Goal: Transaction & Acquisition: Purchase product/service

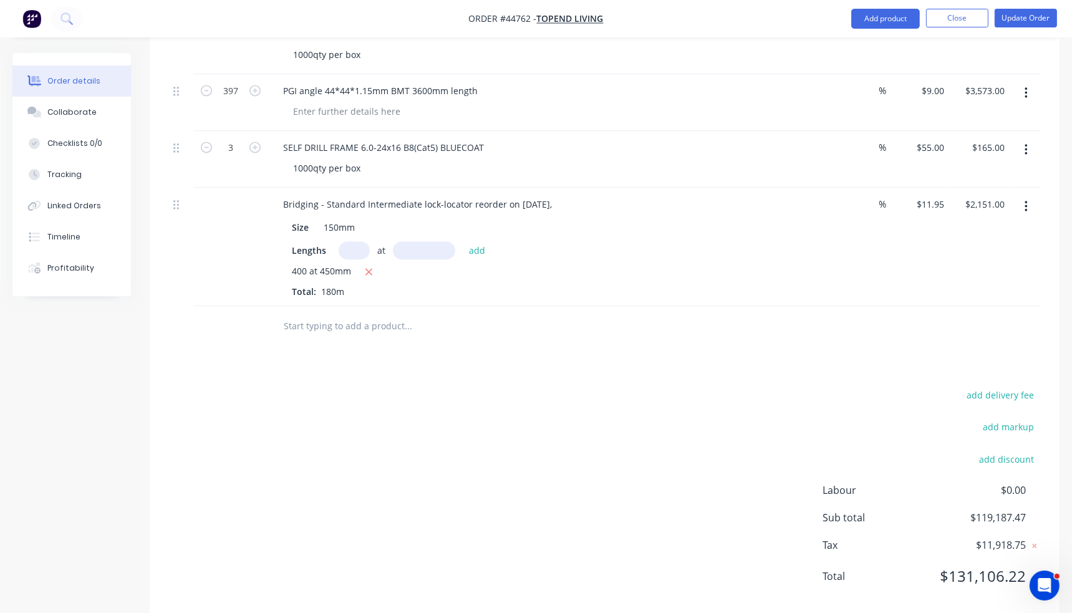
scroll to position [3189, 0]
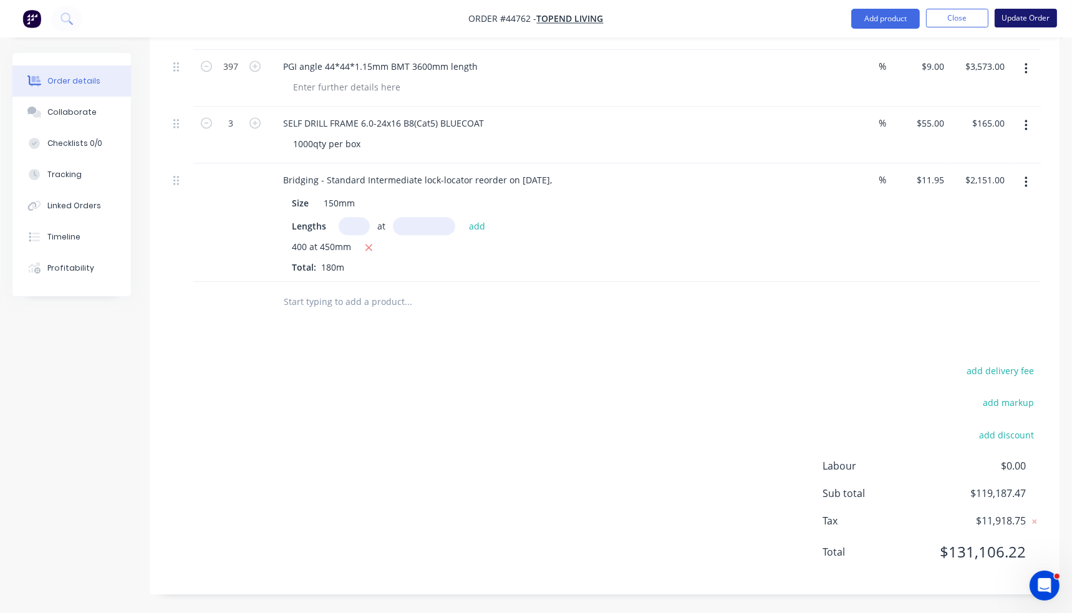
click at [1021, 14] on button "Update Order" at bounding box center [1026, 18] width 62 height 19
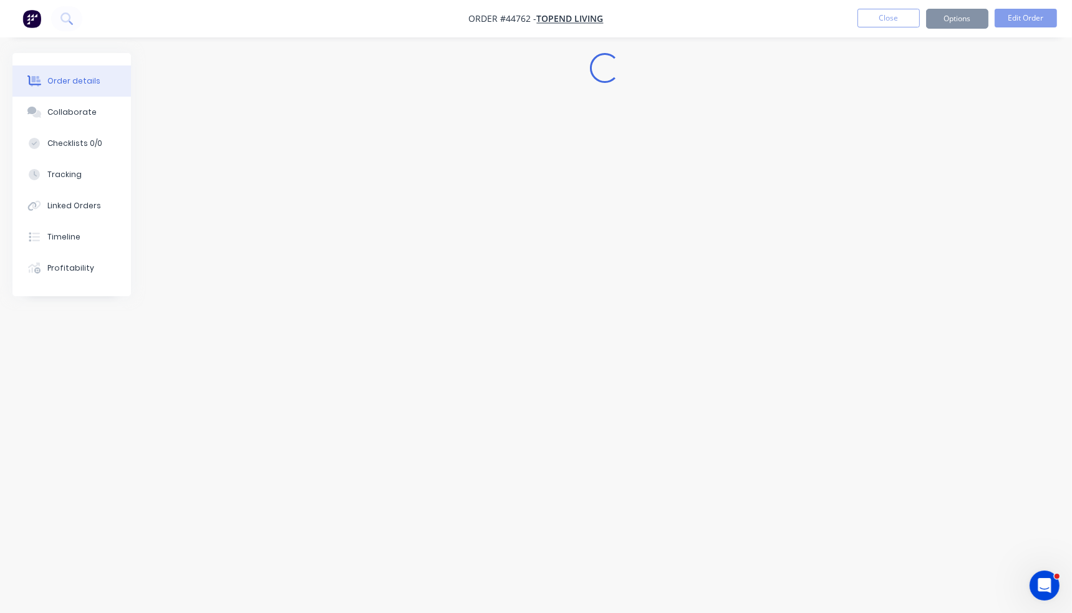
scroll to position [0, 0]
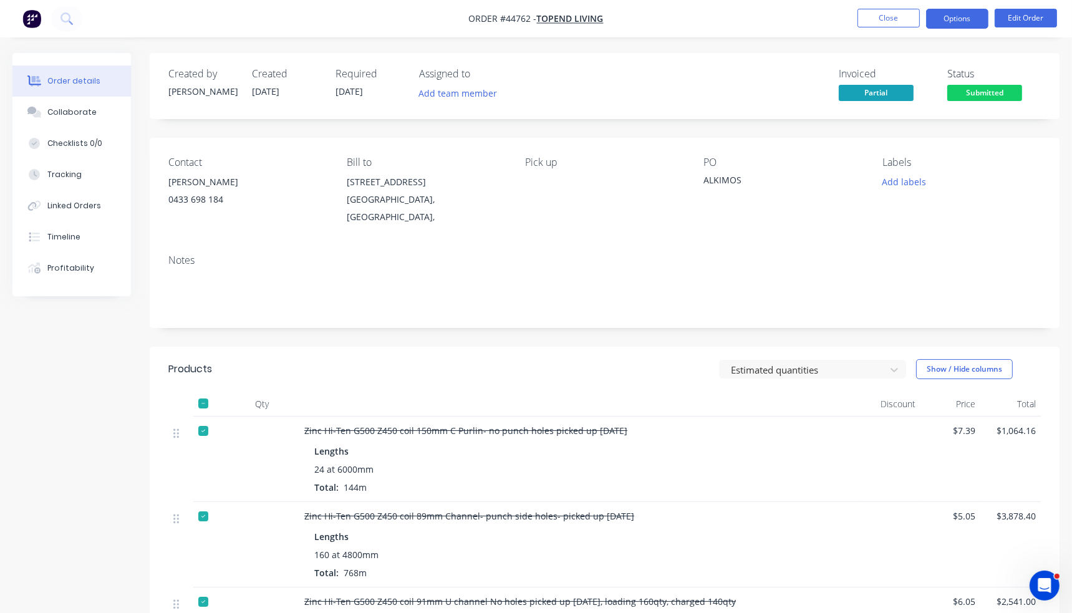
click at [950, 21] on button "Options" at bounding box center [957, 19] width 62 height 20
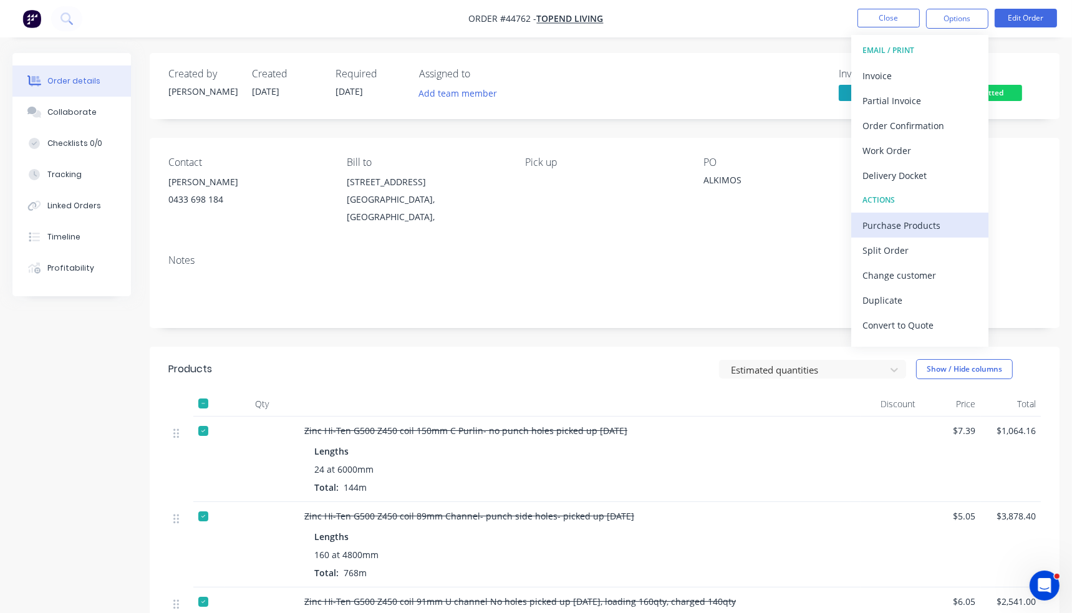
click at [916, 226] on div "Purchase Products" at bounding box center [920, 225] width 115 height 18
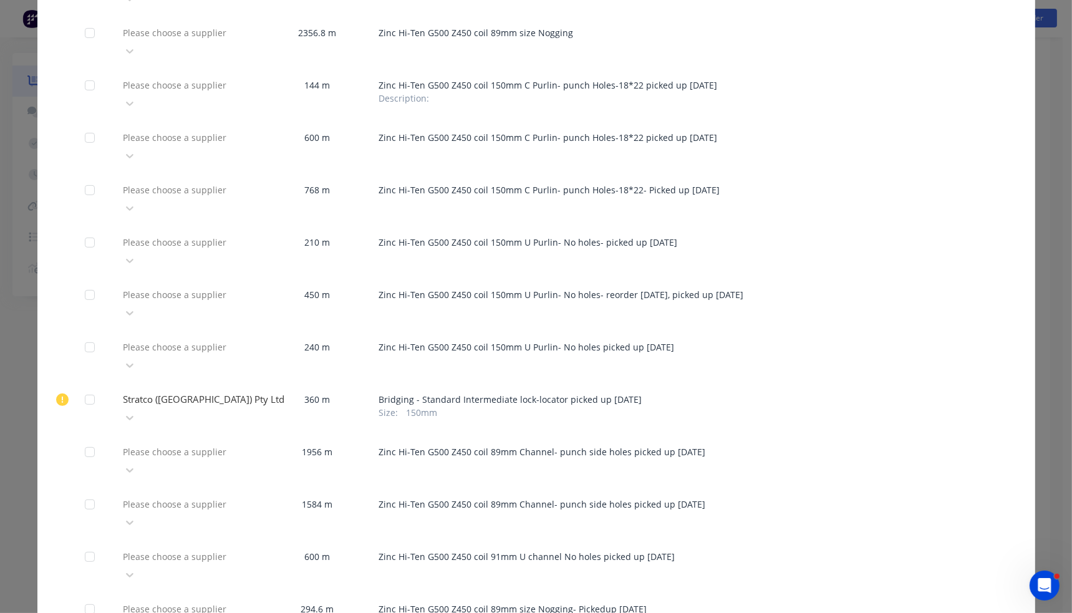
scroll to position [652, 0]
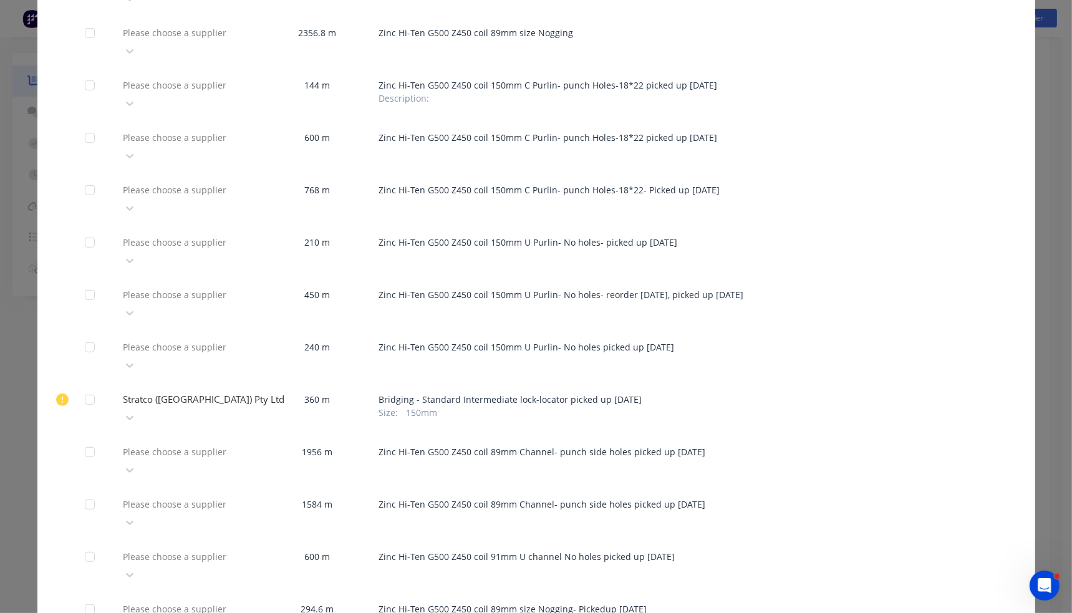
type input "stra"
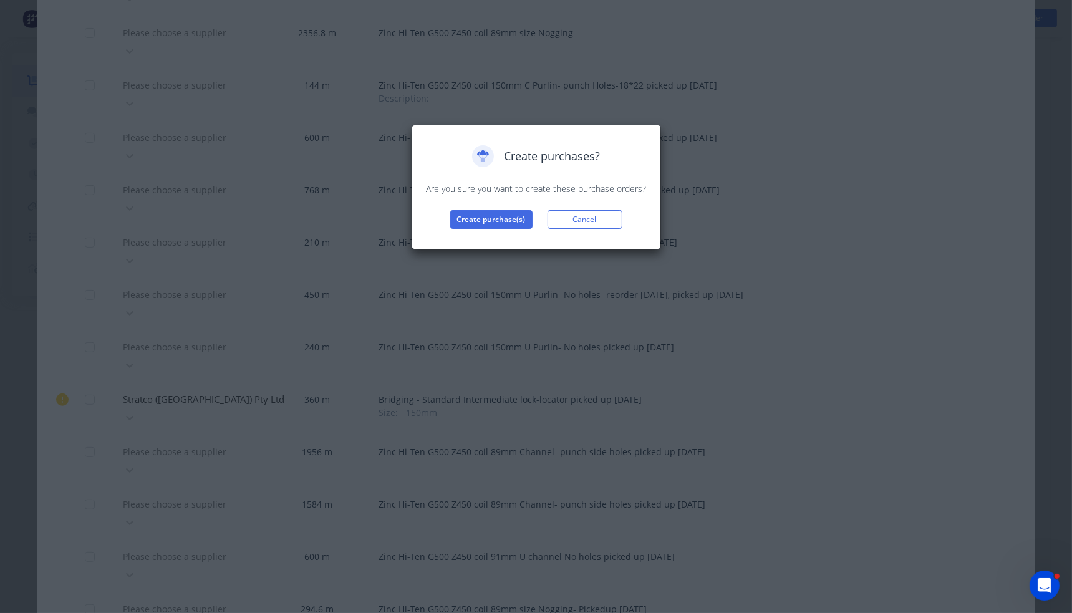
click at [510, 230] on div "Create purchases? Are you sure you want to create these purchase orders? Create…" at bounding box center [537, 187] width 250 height 125
click at [508, 221] on button "Create purchase(s)" at bounding box center [491, 219] width 82 height 19
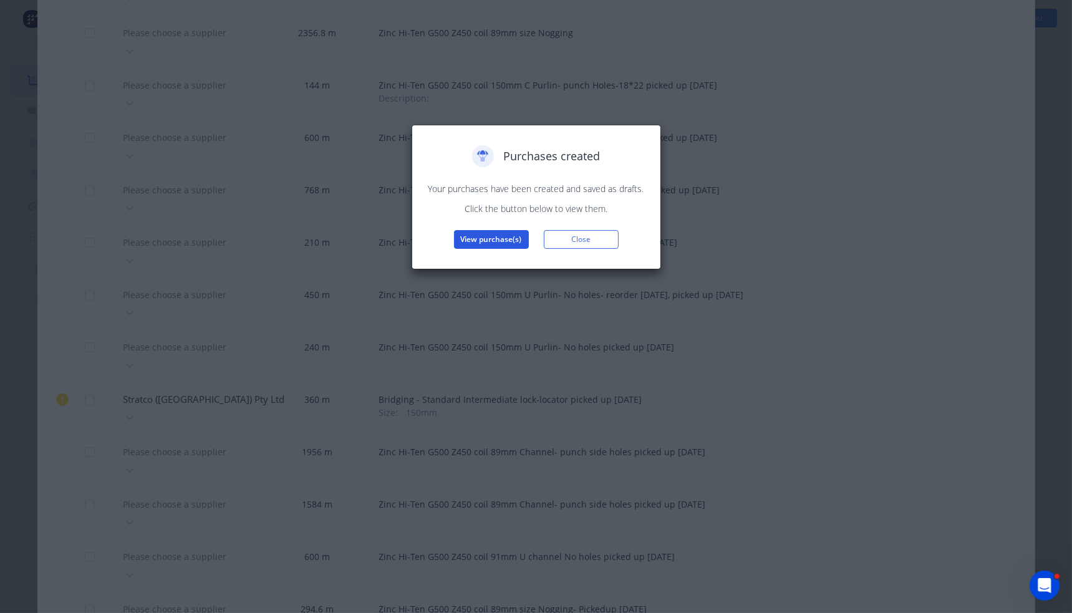
click at [503, 235] on button "View purchase(s)" at bounding box center [491, 239] width 75 height 19
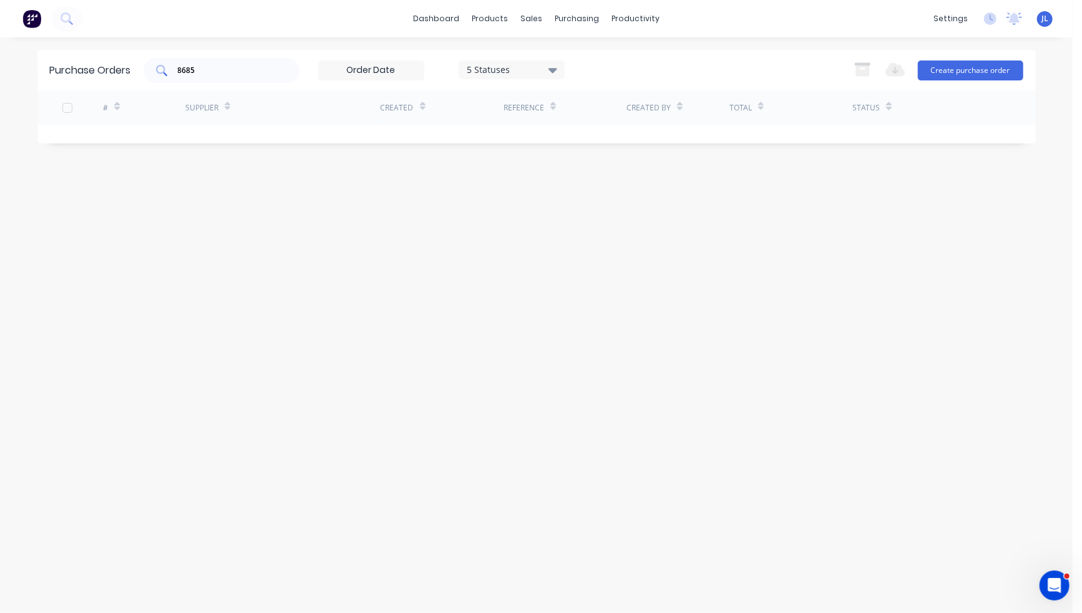
click at [295, 70] on div "8685" at bounding box center [221, 70] width 156 height 25
drag, startPoint x: 295, startPoint y: 70, endPoint x: 164, endPoint y: 59, distance: 131.5
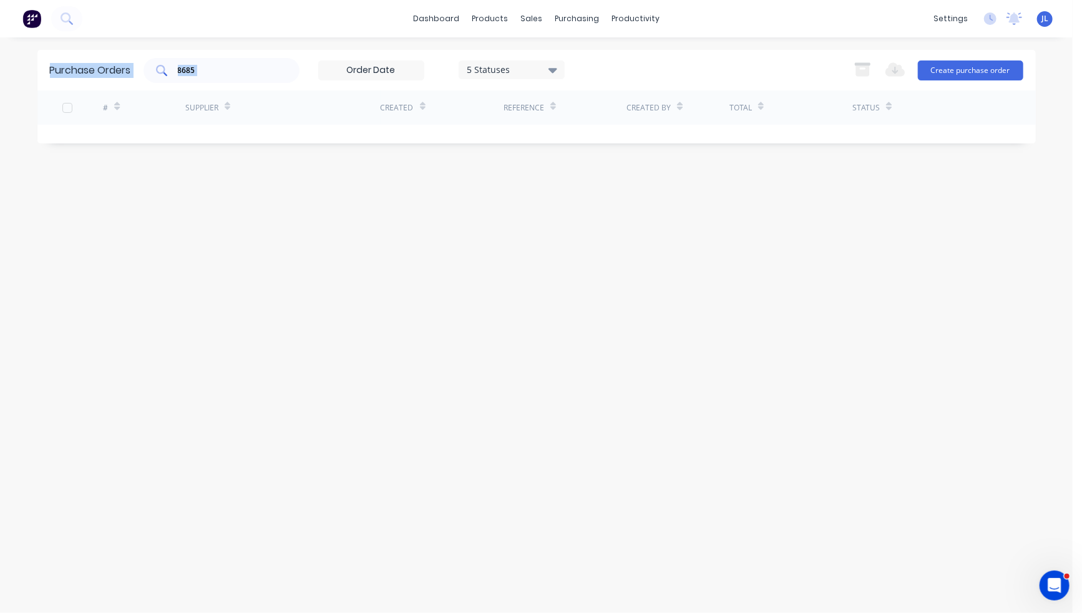
click at [164, 59] on div "8685" at bounding box center [221, 70] width 156 height 25
click at [242, 62] on div "8685" at bounding box center [221, 70] width 156 height 25
type input "8"
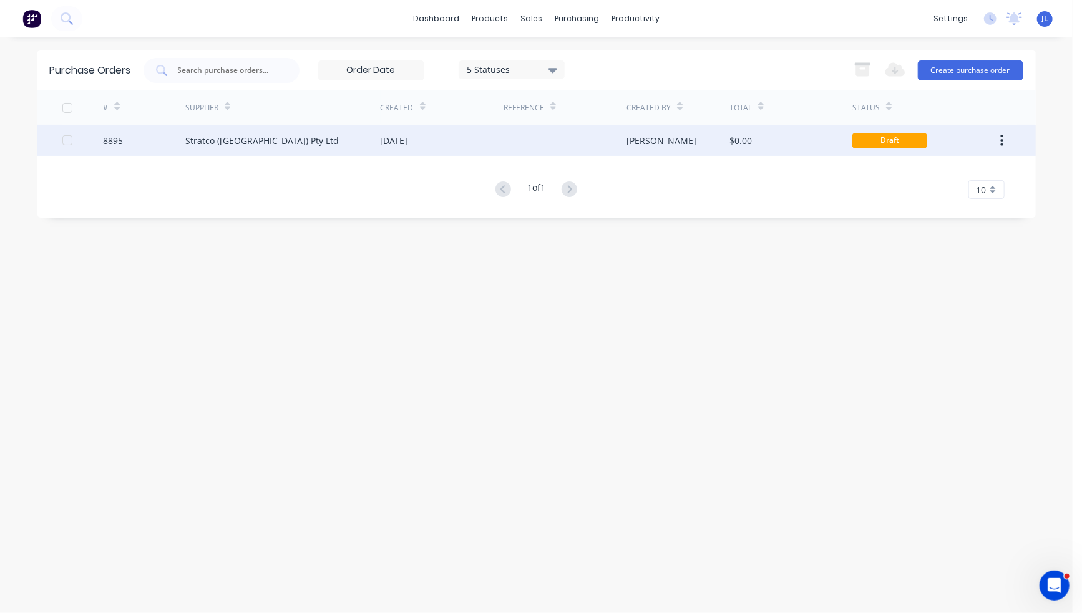
click at [290, 137] on div "Stratco ([GEOGRAPHIC_DATA]) Pty Ltd" at bounding box center [282, 140] width 195 height 31
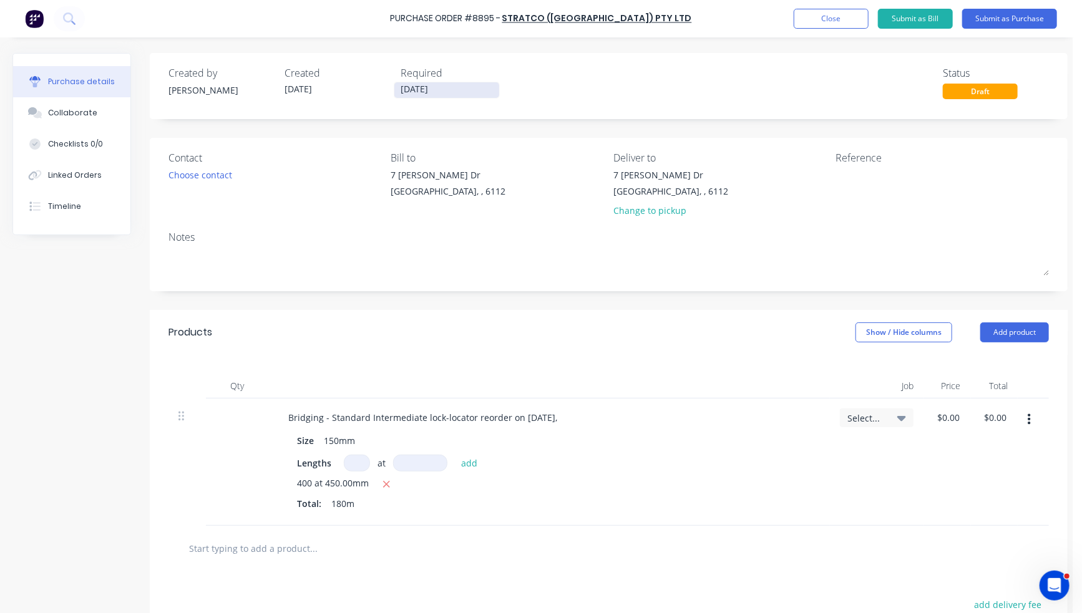
click at [449, 87] on input "[DATE]" at bounding box center [446, 90] width 105 height 16
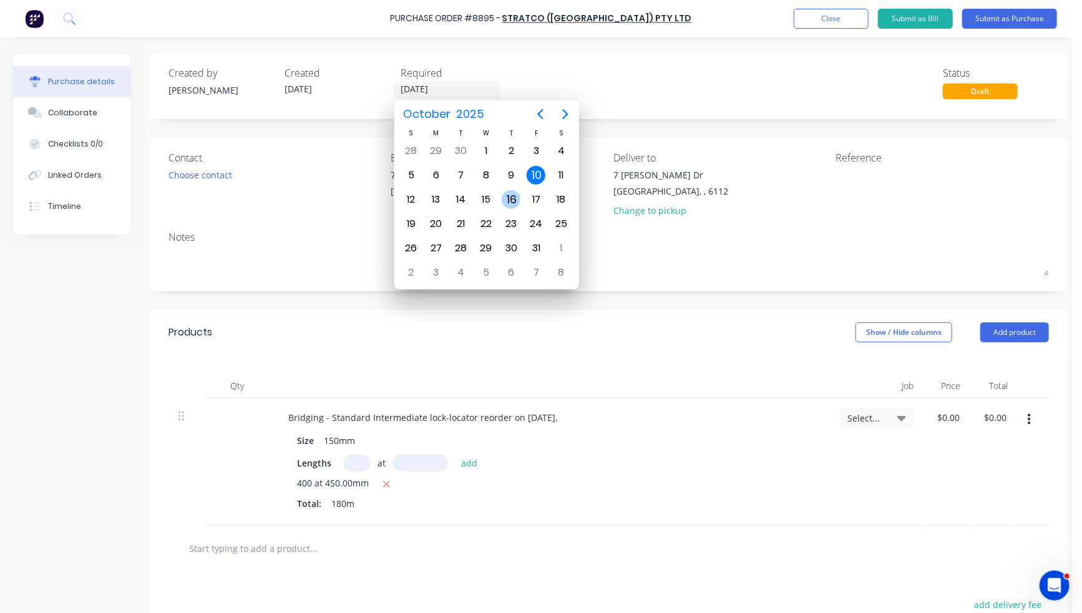
click at [512, 199] on div "16" at bounding box center [511, 199] width 19 height 19
type input "[DATE]"
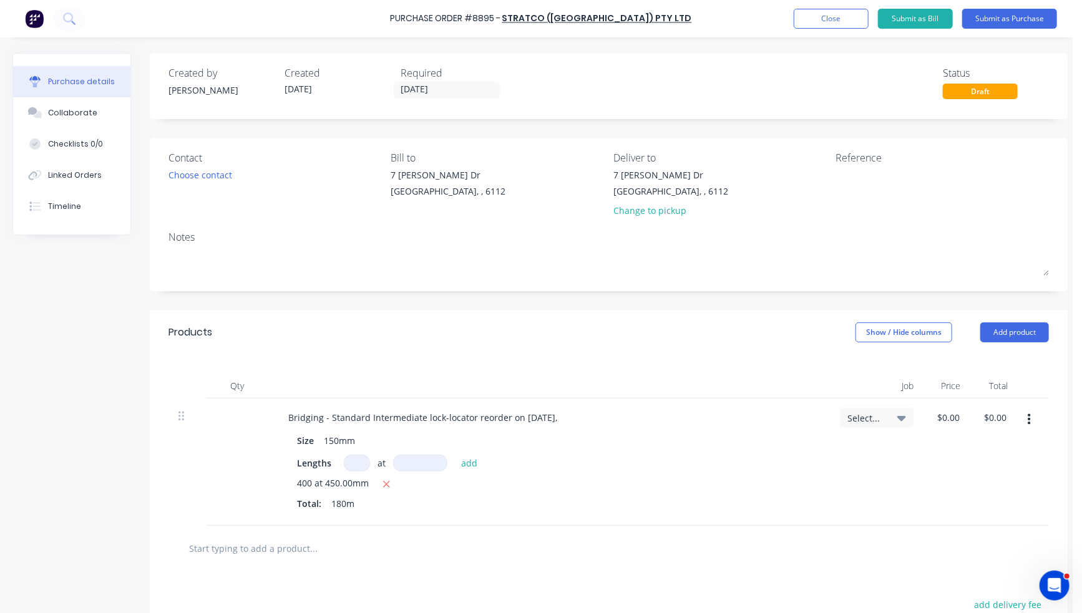
click at [662, 116] on div "Created by [PERSON_NAME] Created [DATE] Required [DATE] Status Draft" at bounding box center [609, 86] width 918 height 66
click at [1024, 19] on button "Submit as Purchase" at bounding box center [1009, 19] width 95 height 20
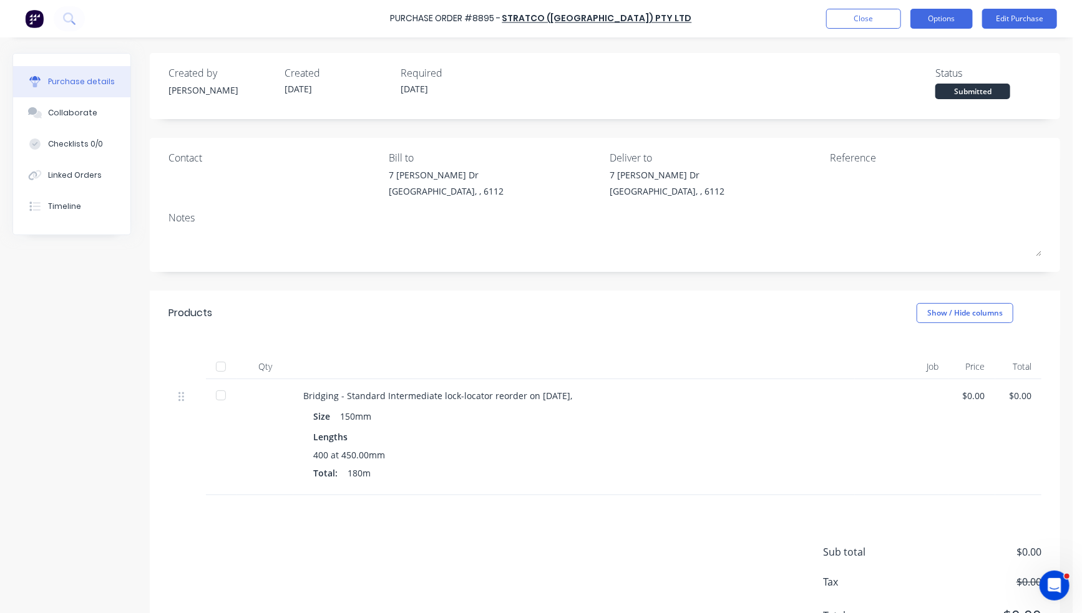
click at [938, 20] on button "Options" at bounding box center [941, 19] width 62 height 20
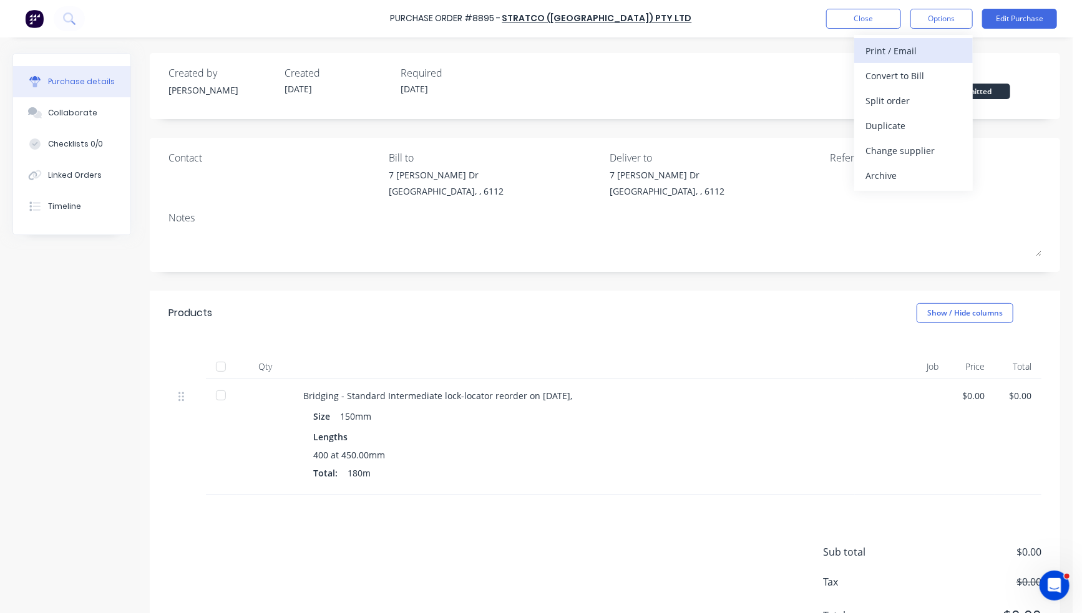
click at [887, 57] on div "Print / Email" at bounding box center [913, 51] width 96 height 18
click at [891, 112] on button "Without pricing" at bounding box center [913, 100] width 119 height 25
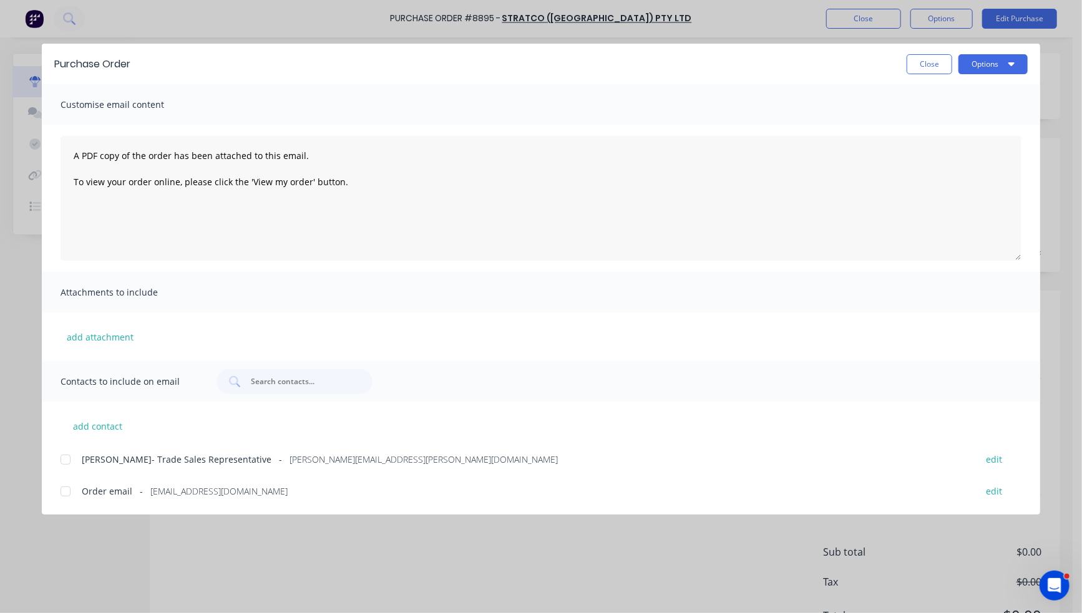
click at [62, 489] on div at bounding box center [65, 491] width 25 height 25
click at [986, 62] on button "Options" at bounding box center [992, 64] width 69 height 20
click at [978, 134] on button "Email" at bounding box center [968, 146] width 119 height 25
click at [923, 63] on button "Close" at bounding box center [929, 64] width 46 height 20
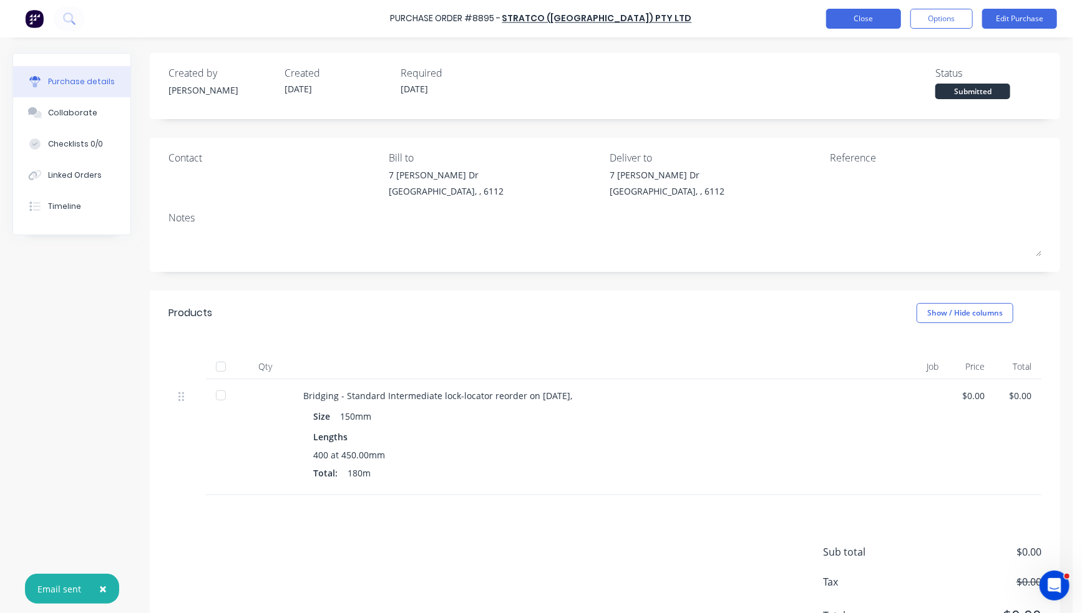
click at [876, 17] on button "Close" at bounding box center [863, 19] width 75 height 20
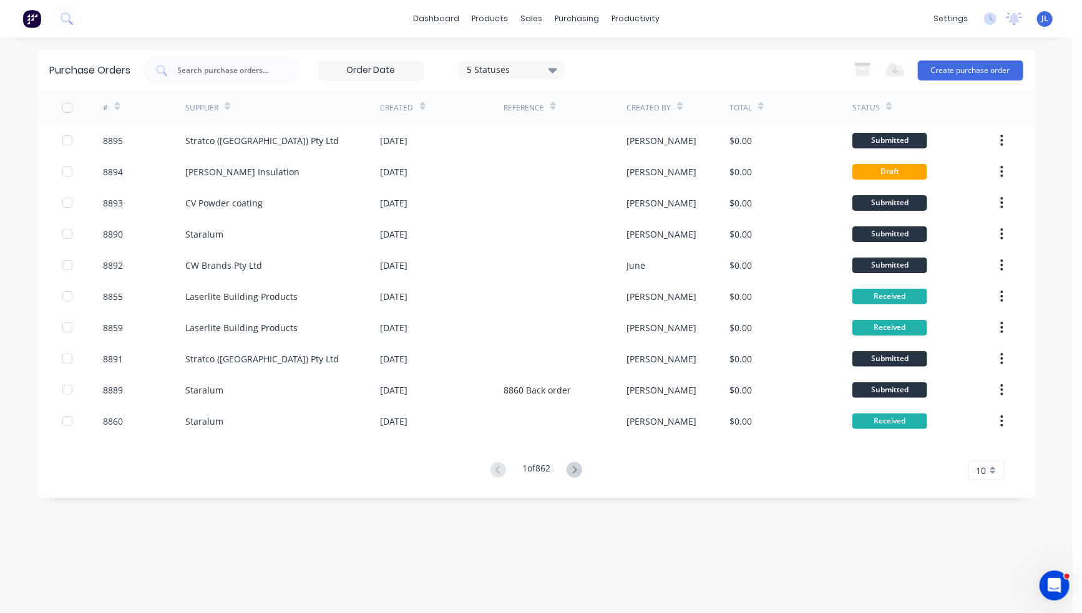
click at [537, 586] on div "Purchase Orders 5 Statuses 5 Statuses Export to Excel (XLSX) Create purchase or…" at bounding box center [536, 325] width 998 height 551
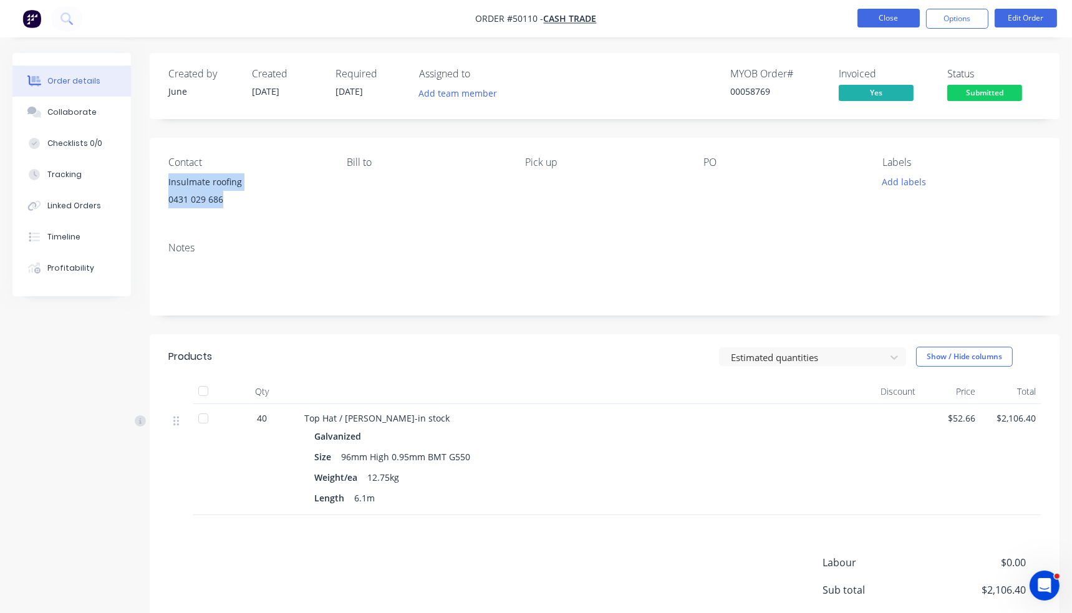
click at [891, 18] on button "Close" at bounding box center [889, 18] width 62 height 19
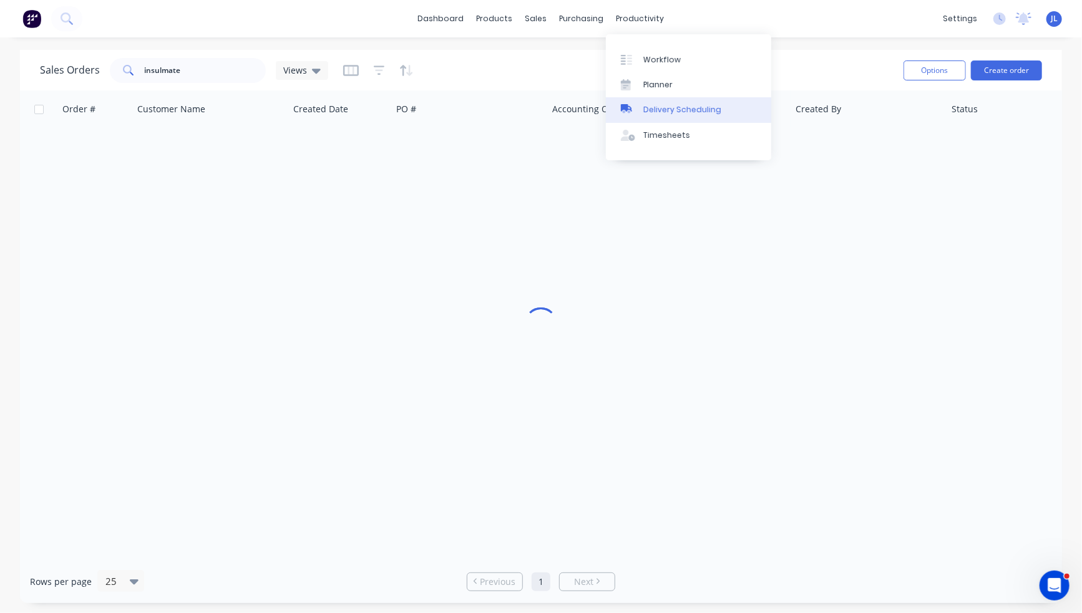
click at [650, 111] on div "Delivery Scheduling" at bounding box center [682, 109] width 78 height 11
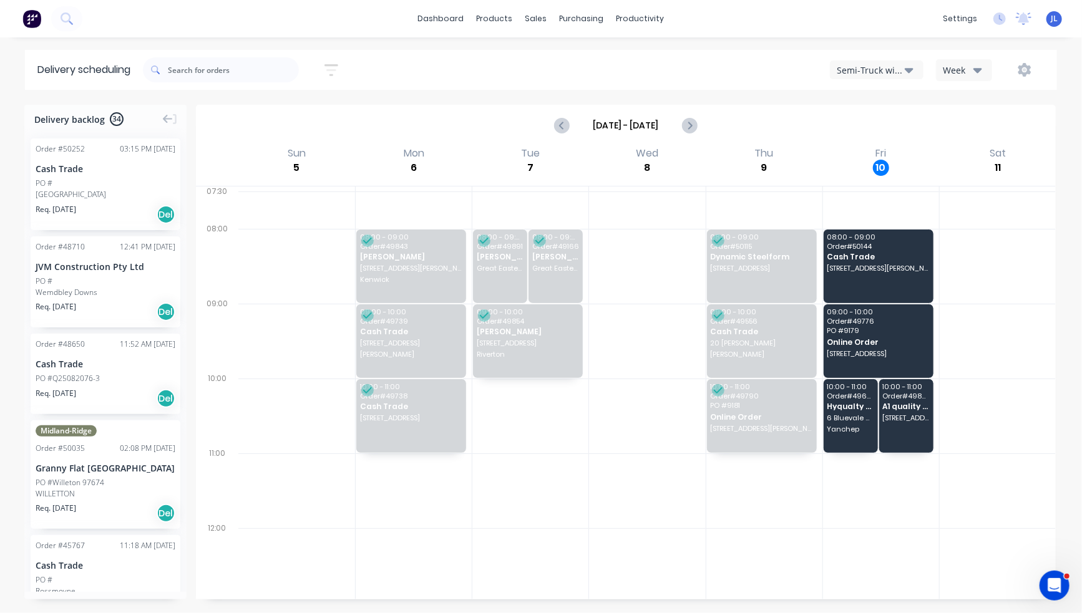
click at [879, 70] on div "Semi-Truck with Hiab" at bounding box center [871, 70] width 68 height 13
click at [877, 154] on div "Utes Delivery" at bounding box center [892, 151] width 124 height 25
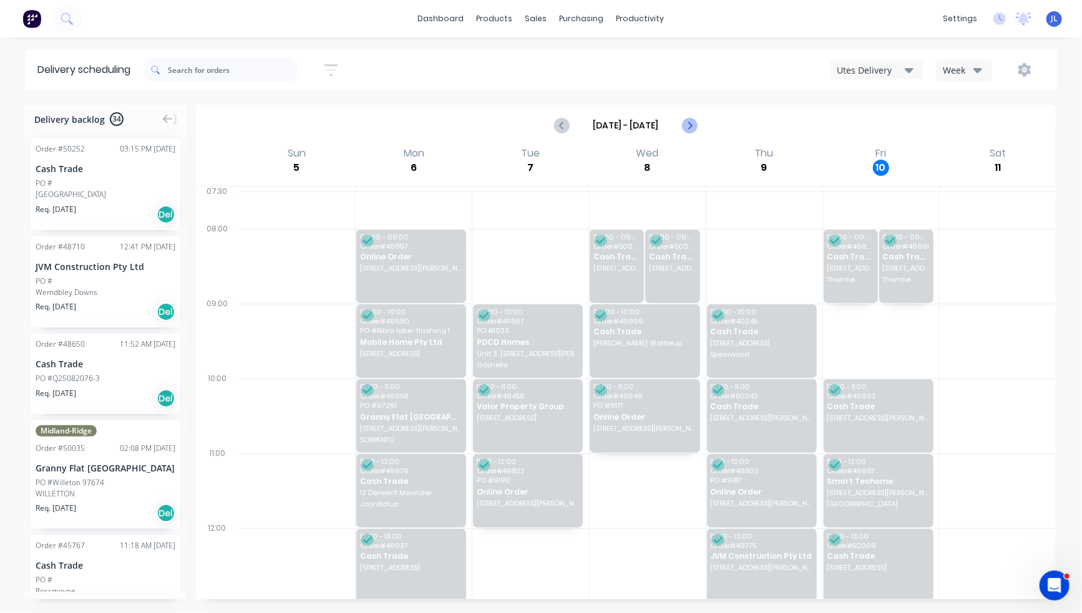
click at [692, 122] on icon "Next page" at bounding box center [688, 125] width 15 height 15
type input "Oct 12 - Oct 18"
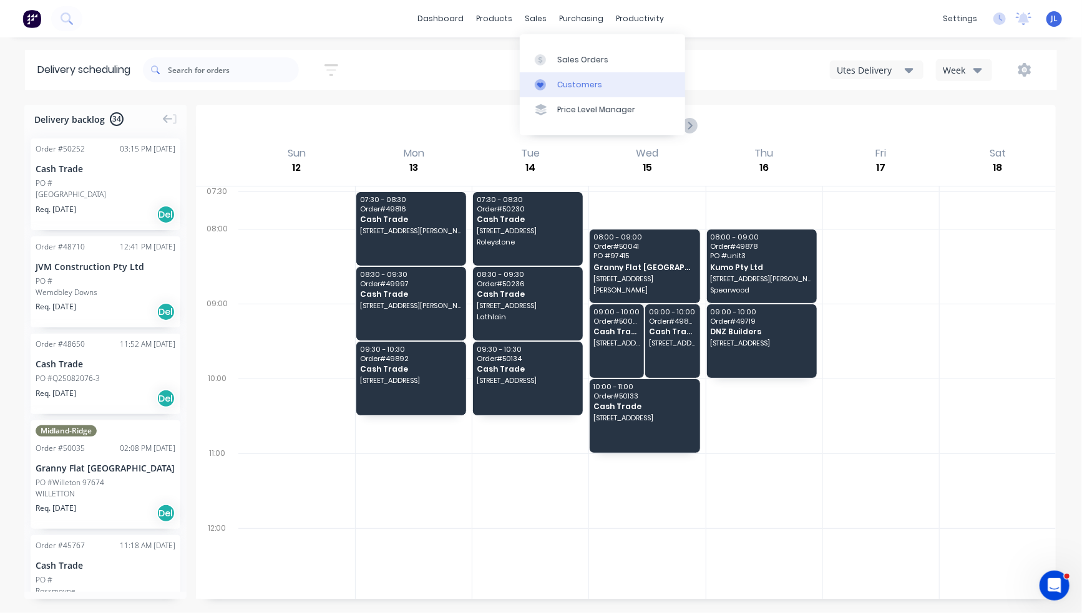
click at [576, 94] on link "Customers" at bounding box center [602, 84] width 165 height 25
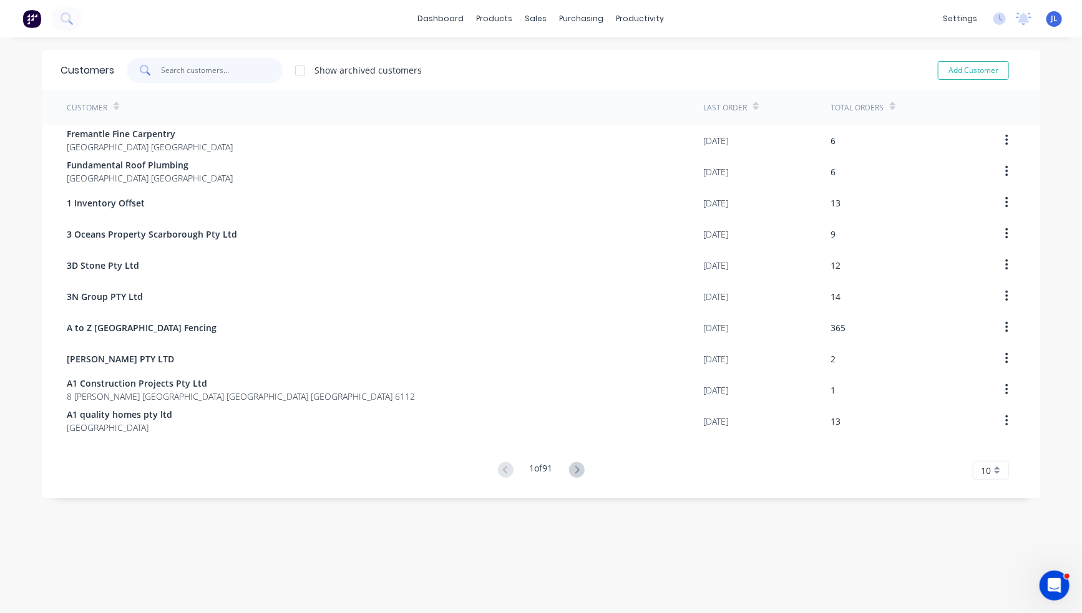
click at [237, 67] on input "text" at bounding box center [223, 70] width 122 height 25
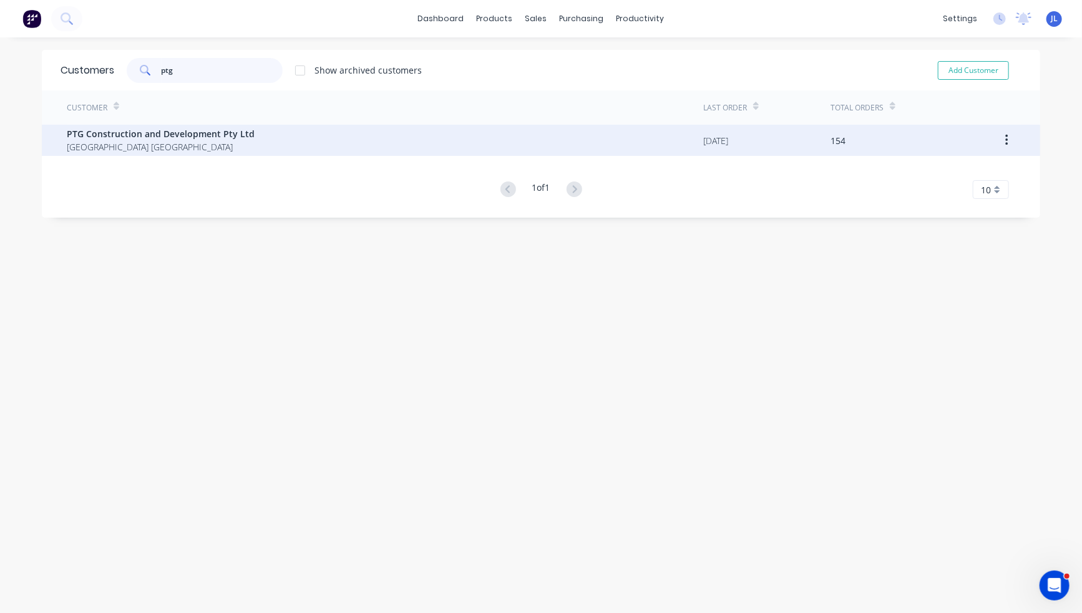
type input "ptg"
click at [223, 135] on span "PTG Construction and Development Pty Ltd" at bounding box center [161, 133] width 188 height 13
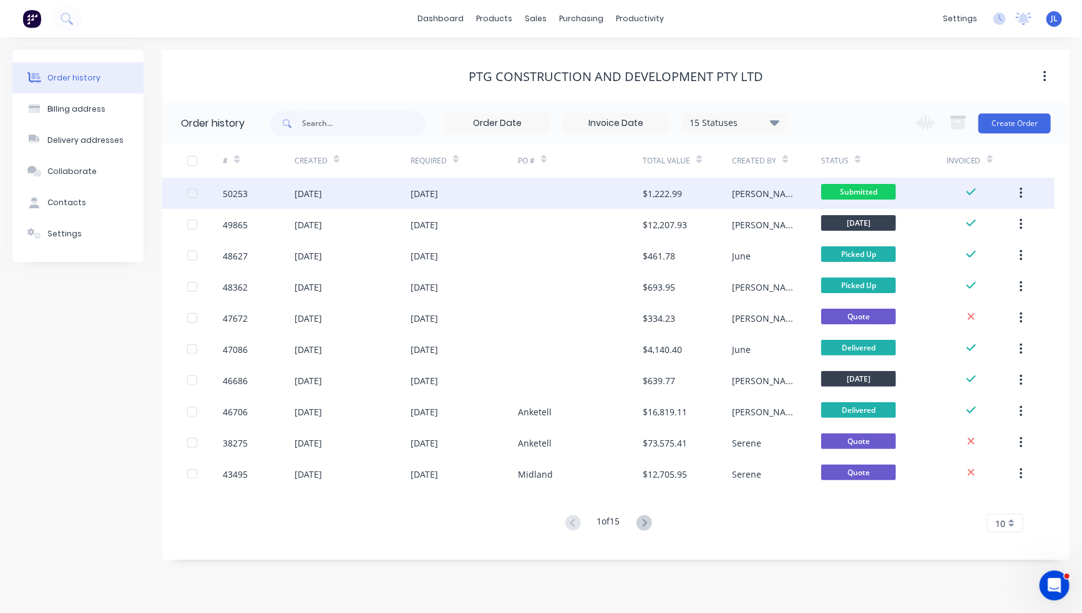
click at [379, 204] on div "[DATE]" at bounding box center [352, 193] width 116 height 31
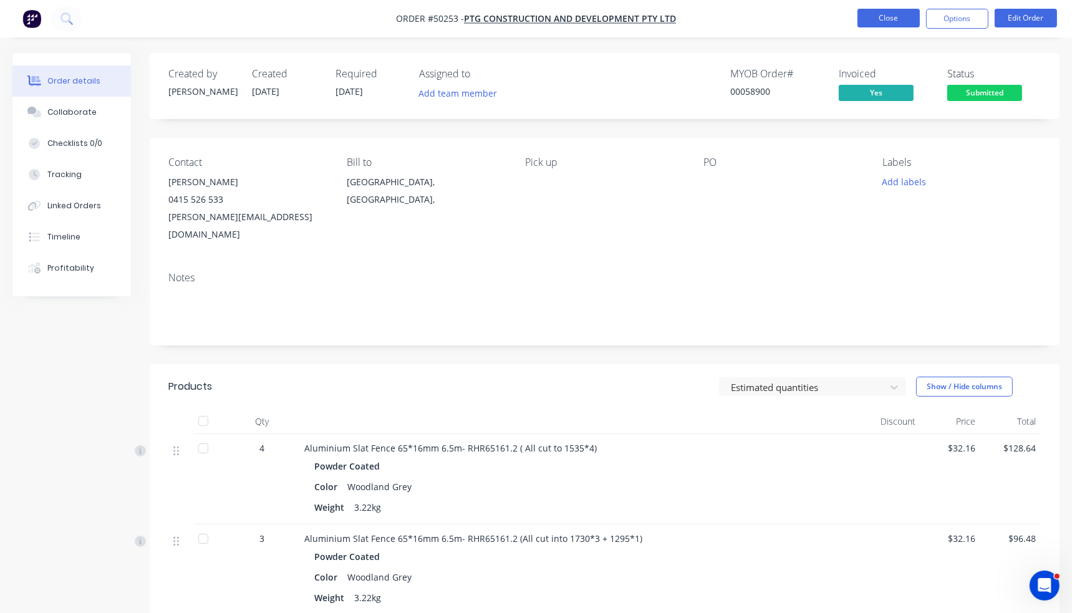
click at [867, 19] on button "Close" at bounding box center [889, 18] width 62 height 19
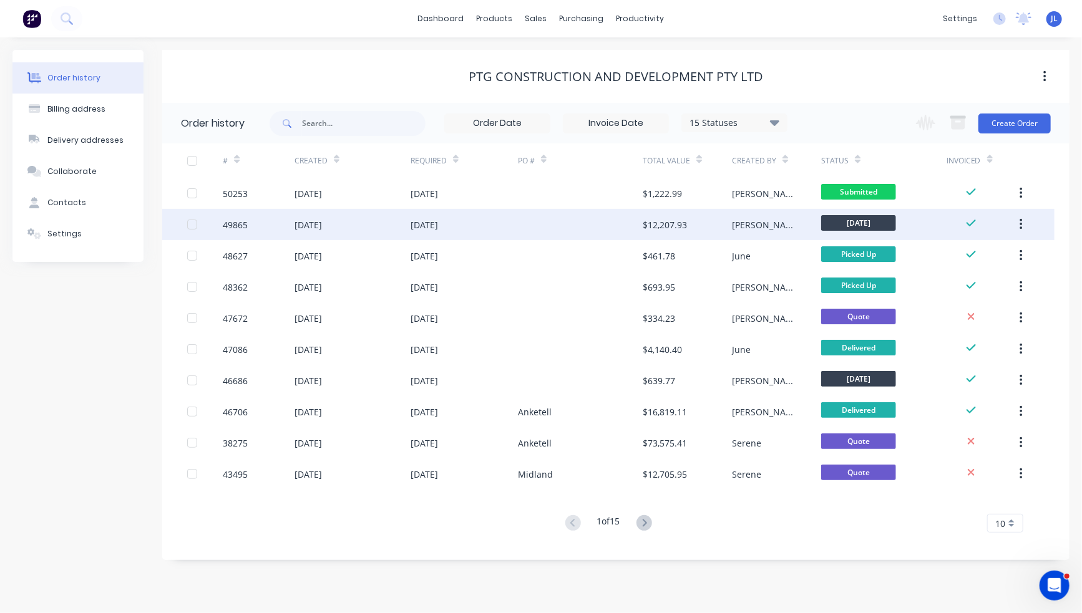
click at [606, 227] on div at bounding box center [580, 224] width 125 height 31
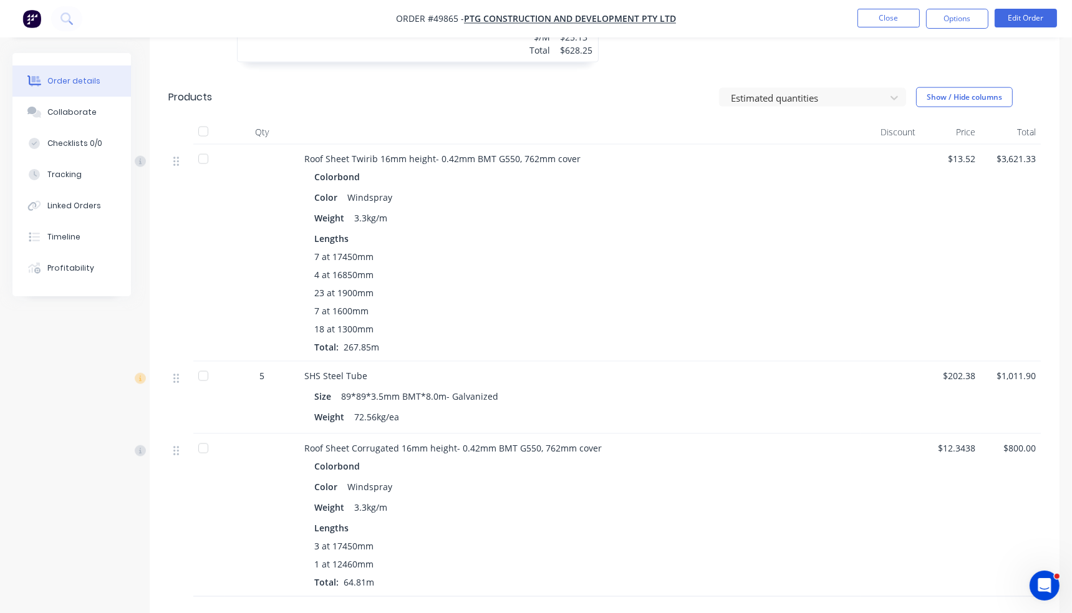
scroll to position [1883, 0]
click at [152, 37] on nav "Order #49865 - PTG Construction and Development Pty Ltd Close Options Edit Order" at bounding box center [536, 18] width 1072 height 37
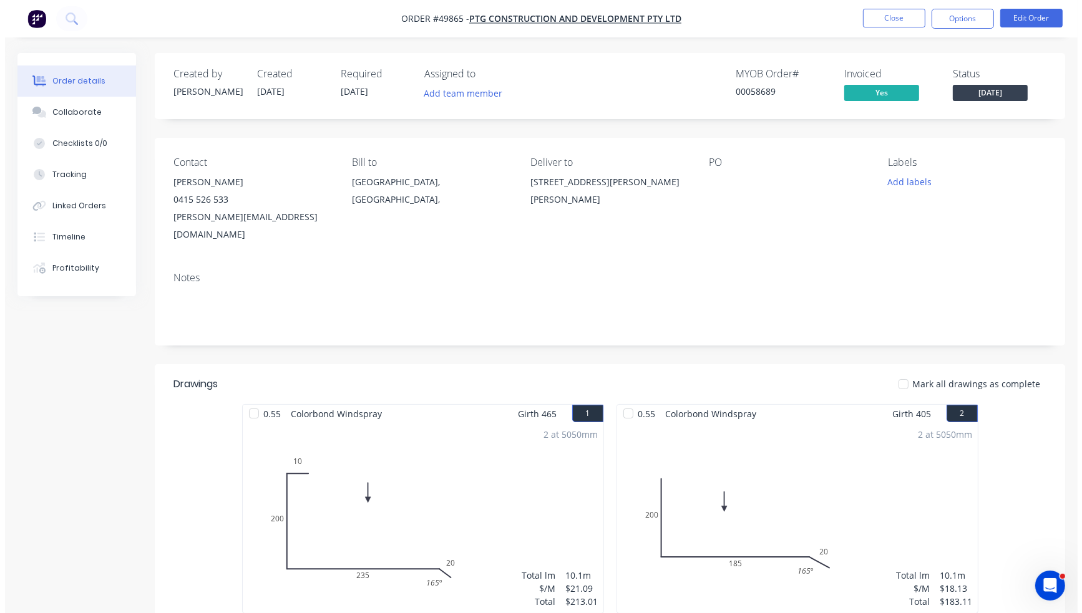
scroll to position [0, 0]
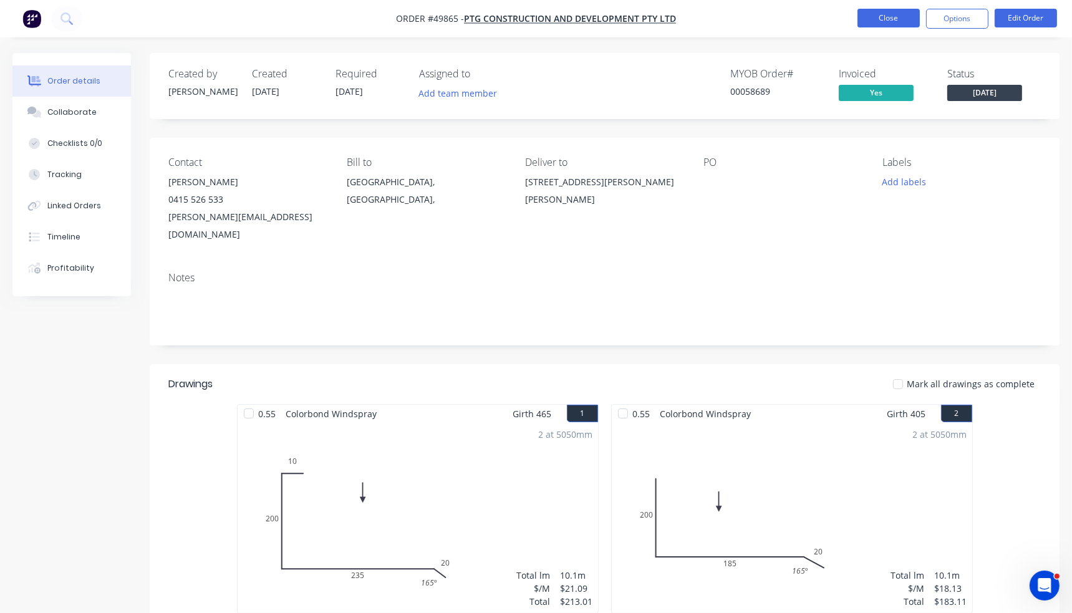
click at [910, 22] on button "Close" at bounding box center [889, 18] width 62 height 19
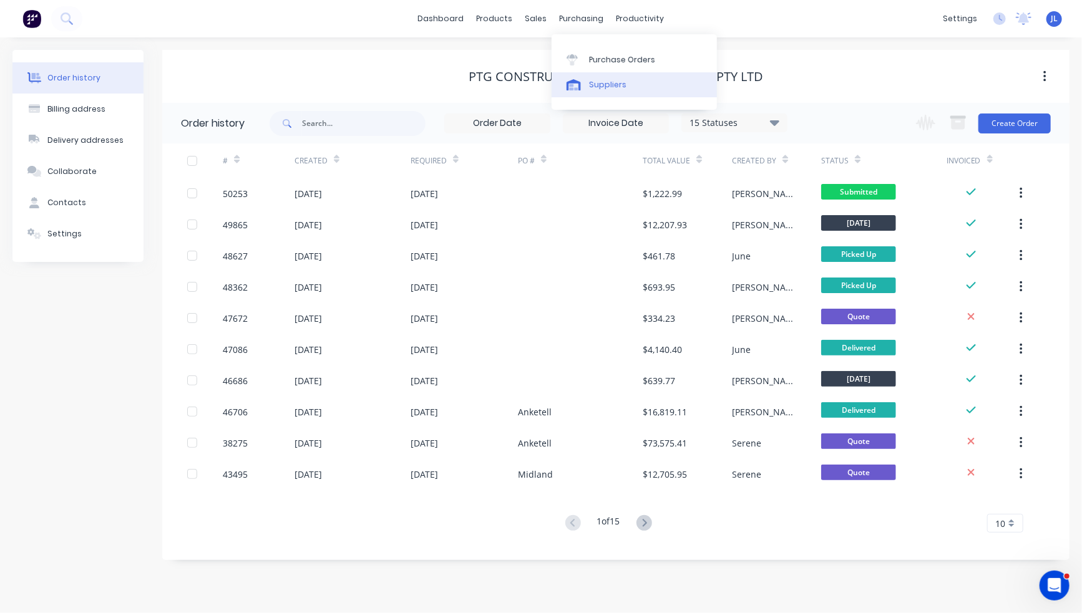
click at [598, 87] on div "Suppliers" at bounding box center [607, 84] width 37 height 11
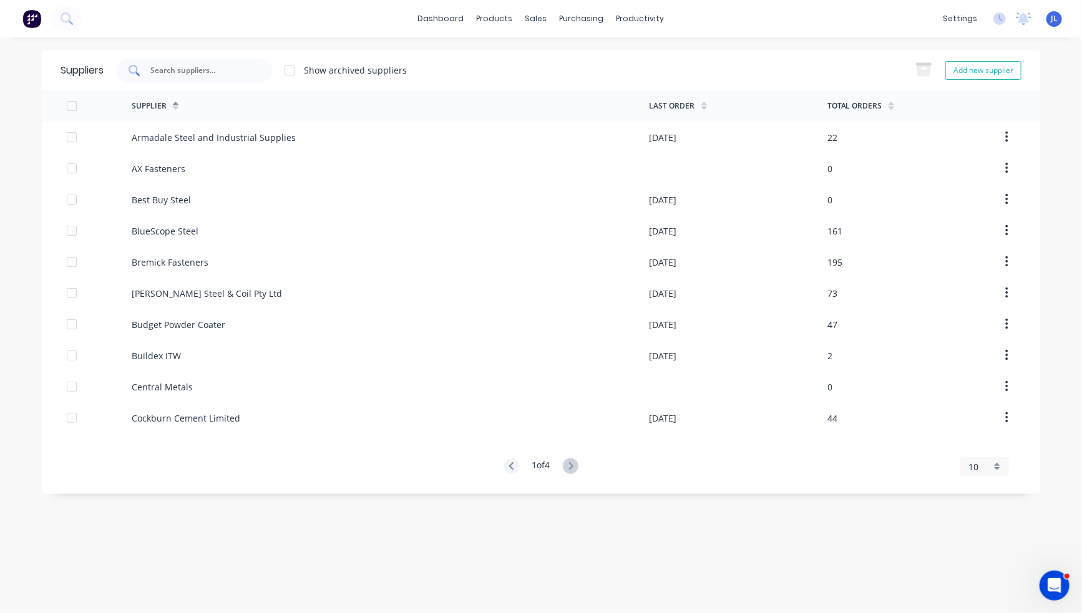
click at [256, 71] on div at bounding box center [194, 70] width 156 height 25
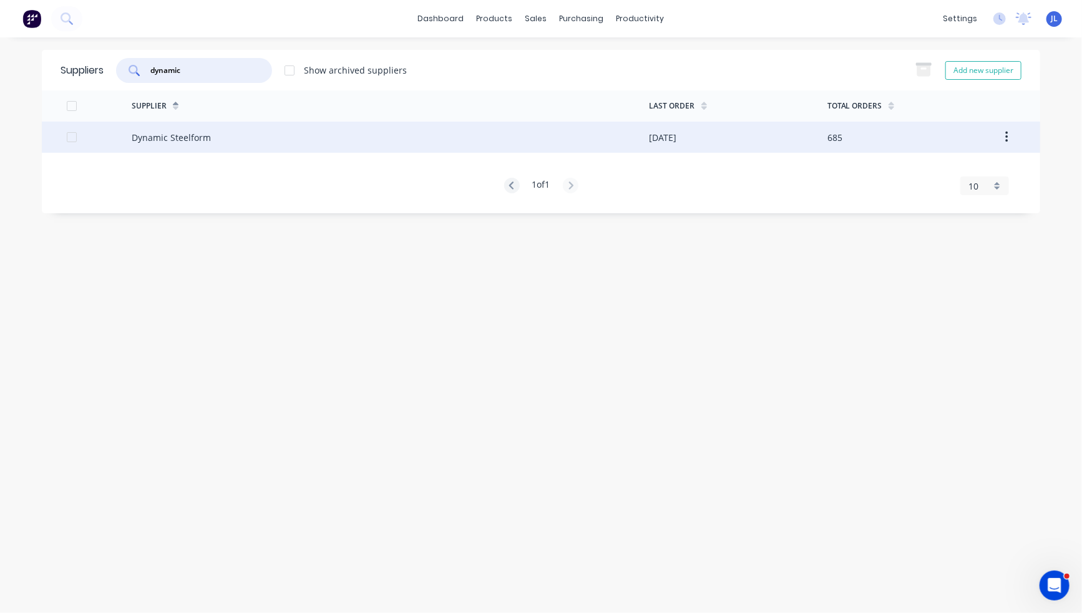
type input "dynamic"
click at [403, 143] on div "Dynamic Steelform" at bounding box center [391, 137] width 518 height 31
